Goal: Transaction & Acquisition: Purchase product/service

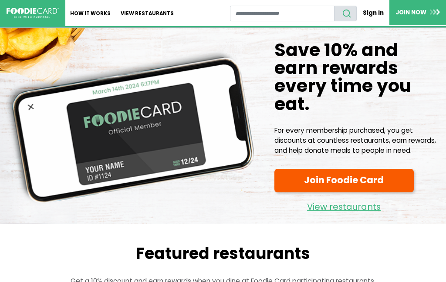
click at [376, 19] on link "Sign In" at bounding box center [373, 12] width 33 height 15
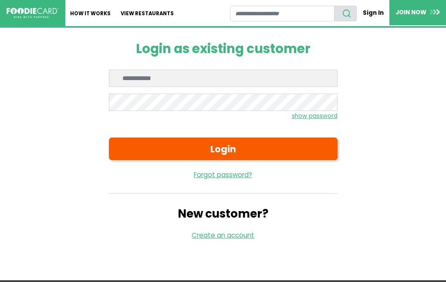
click at [119, 78] on input "Enter email" at bounding box center [223, 78] width 229 height 17
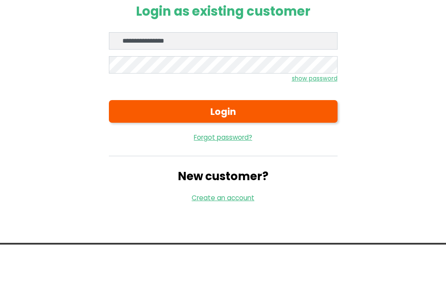
type input "**********"
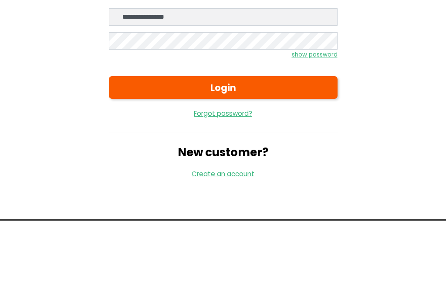
click at [322, 112] on small "show password" at bounding box center [315, 116] width 46 height 8
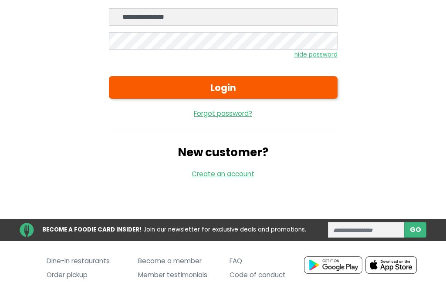
click at [127, 94] on button "Login" at bounding box center [223, 87] width 229 height 23
click at [286, 83] on button "Login" at bounding box center [223, 87] width 229 height 23
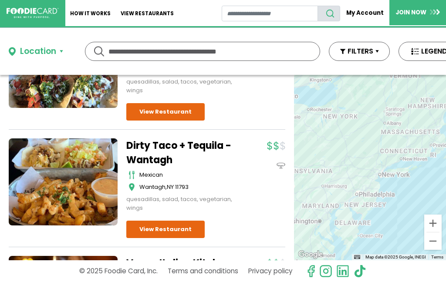
scroll to position [589, 0]
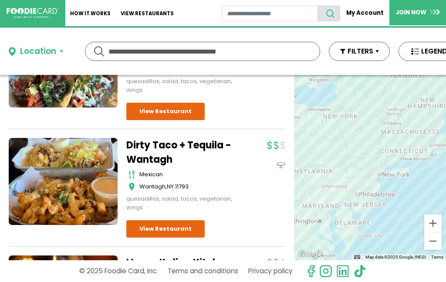
click at [169, 50] on input "text" at bounding box center [203, 51] width 188 height 18
type input "******"
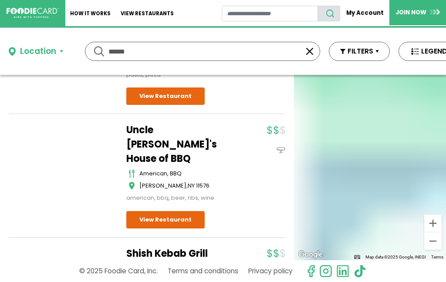
scroll to position [0, 0]
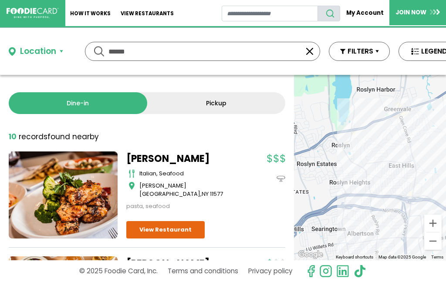
click at [48, 57] on div "Location" at bounding box center [38, 51] width 36 height 13
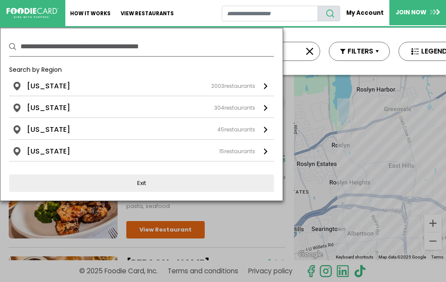
click at [263, 85] on link "[US_STATE] 2003 restaurants" at bounding box center [141, 88] width 265 height 15
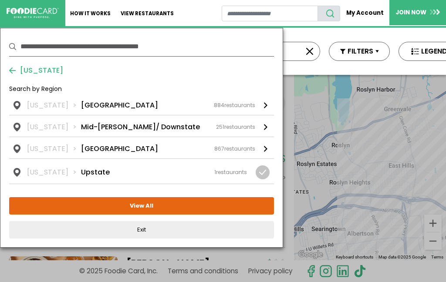
click at [269, 108] on link "[US_STATE] [GEOGRAPHIC_DATA] 884 restaurants" at bounding box center [141, 107] width 265 height 15
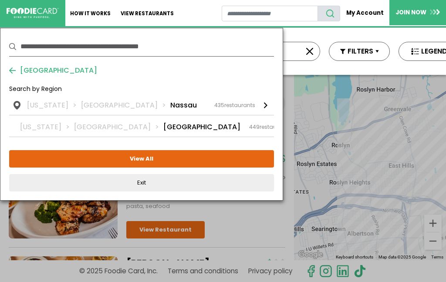
click at [265, 109] on div at bounding box center [265, 105] width 3 height 6
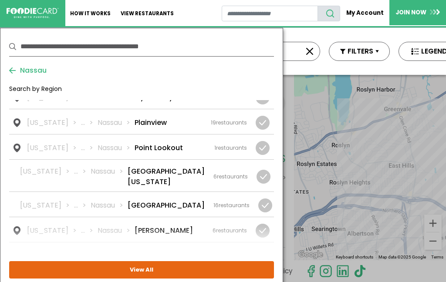
scroll to position [989, 0]
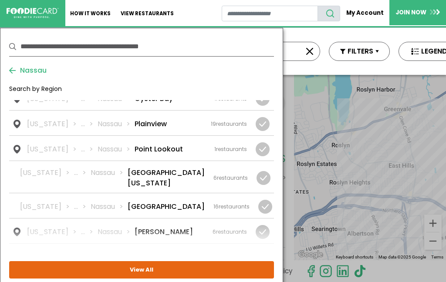
click at [215, 228] on span "6" at bounding box center [214, 231] width 3 height 7
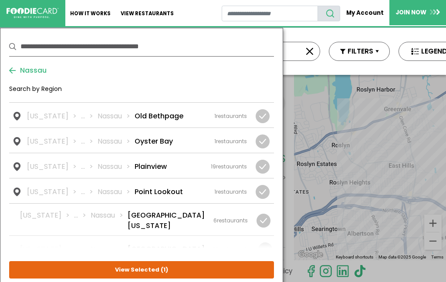
scroll to position [944, 0]
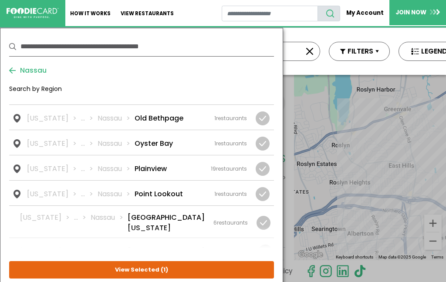
click at [266, 162] on div at bounding box center [263, 169] width 14 height 14
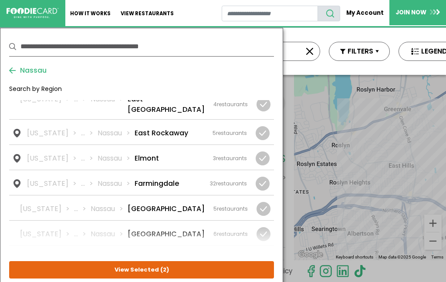
scroll to position [193, 0]
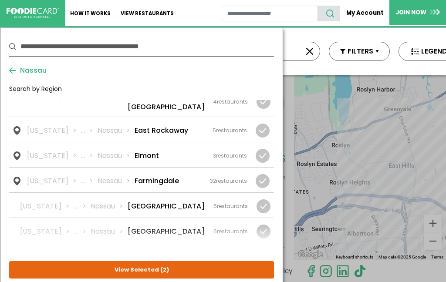
click at [213, 274] on button "View Selected ( 2 )" at bounding box center [141, 270] width 265 height 17
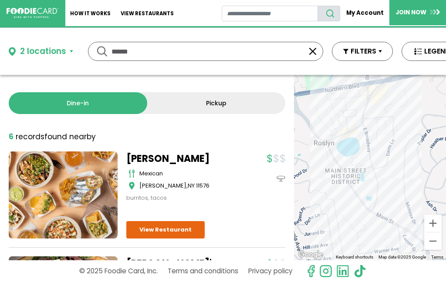
scroll to position [0, 0]
click at [50, 51] on div "2 locations" at bounding box center [43, 51] width 46 height 13
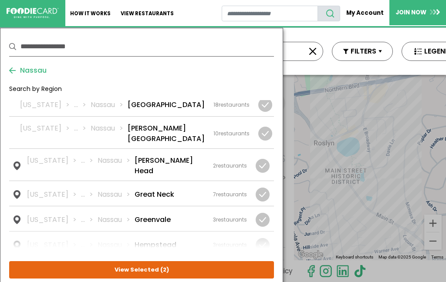
scroll to position [378, 0]
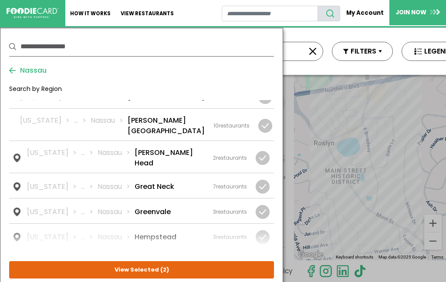
click at [248, 268] on button "View Selected ( 2 )" at bounding box center [141, 270] width 265 height 17
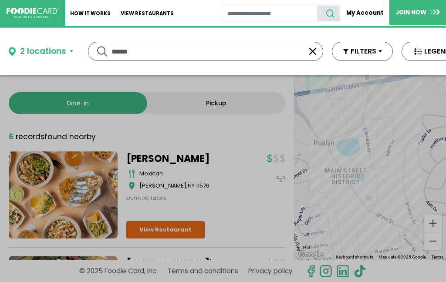
scroll to position [0, 0]
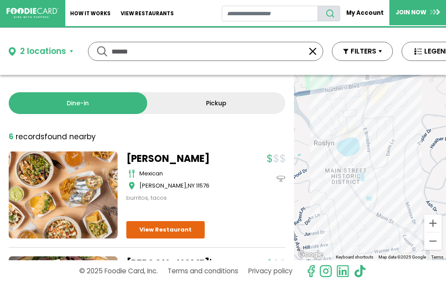
click at [314, 53] on button "button" at bounding box center [313, 51] width 10 height 10
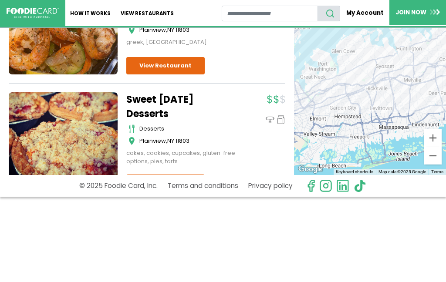
scroll to position [78, 0]
